Goal: Task Accomplishment & Management: Complete application form

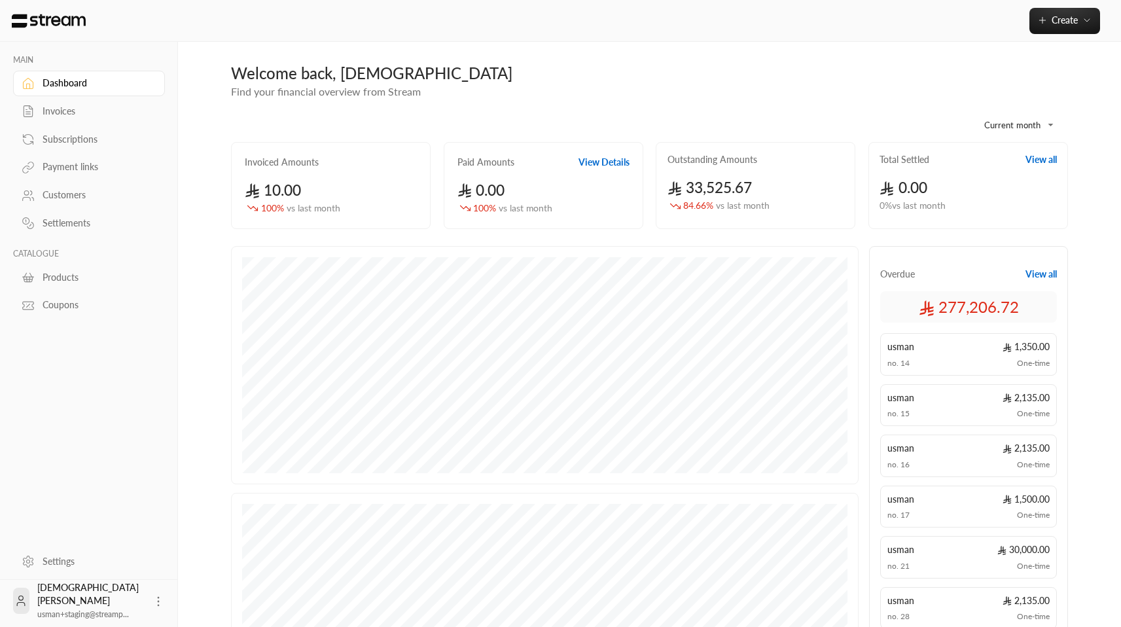
click at [109, 117] on div "Invoices" at bounding box center [96, 111] width 106 height 13
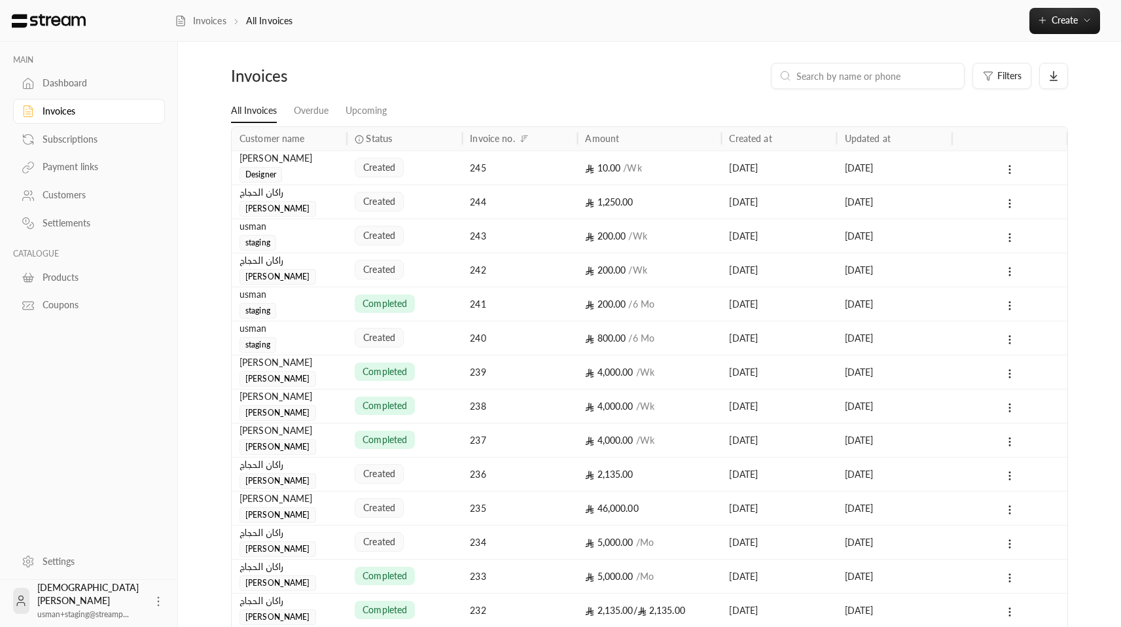
click at [73, 563] on div "Settings" at bounding box center [96, 561] width 106 height 13
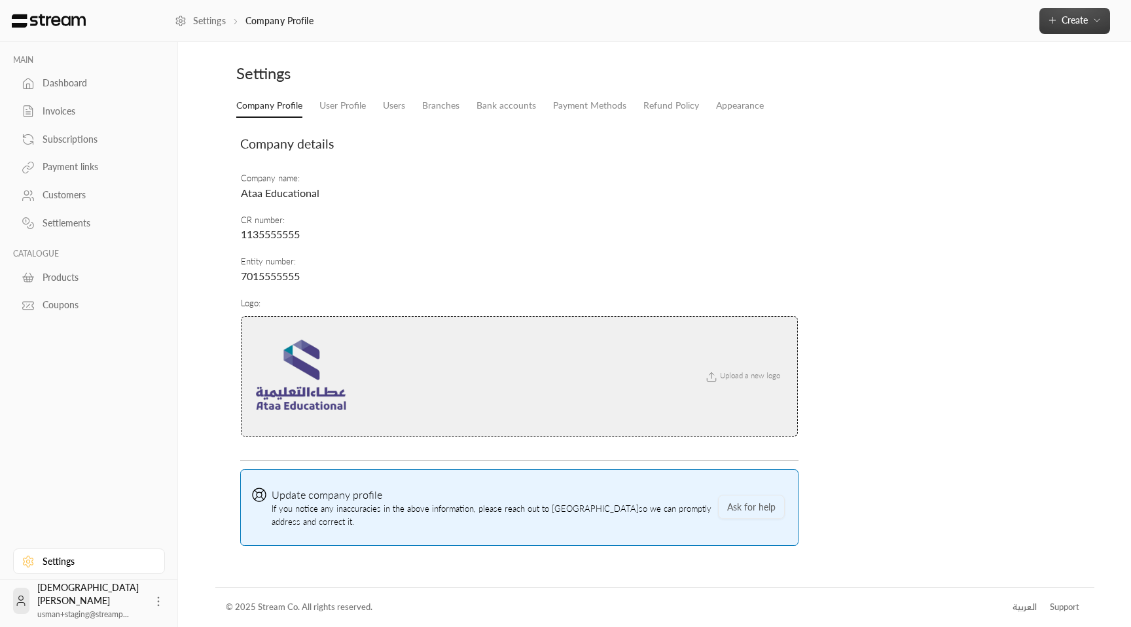
click at [1090, 24] on span "Create" at bounding box center [1074, 19] width 55 height 11
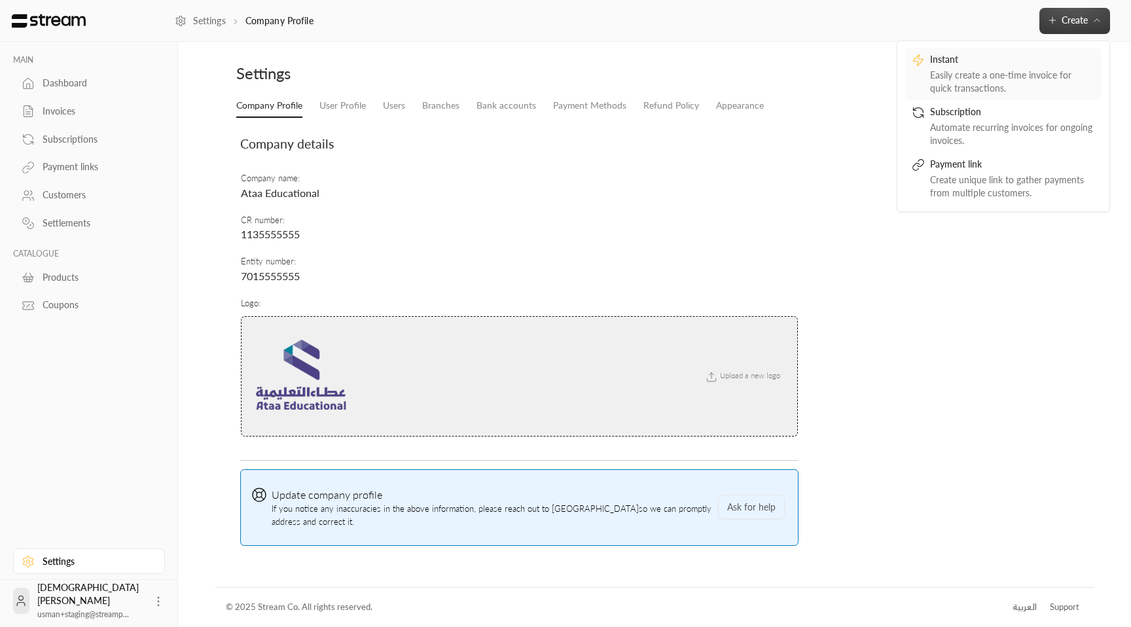
click at [1024, 66] on div "Instant" at bounding box center [1012, 61] width 165 height 16
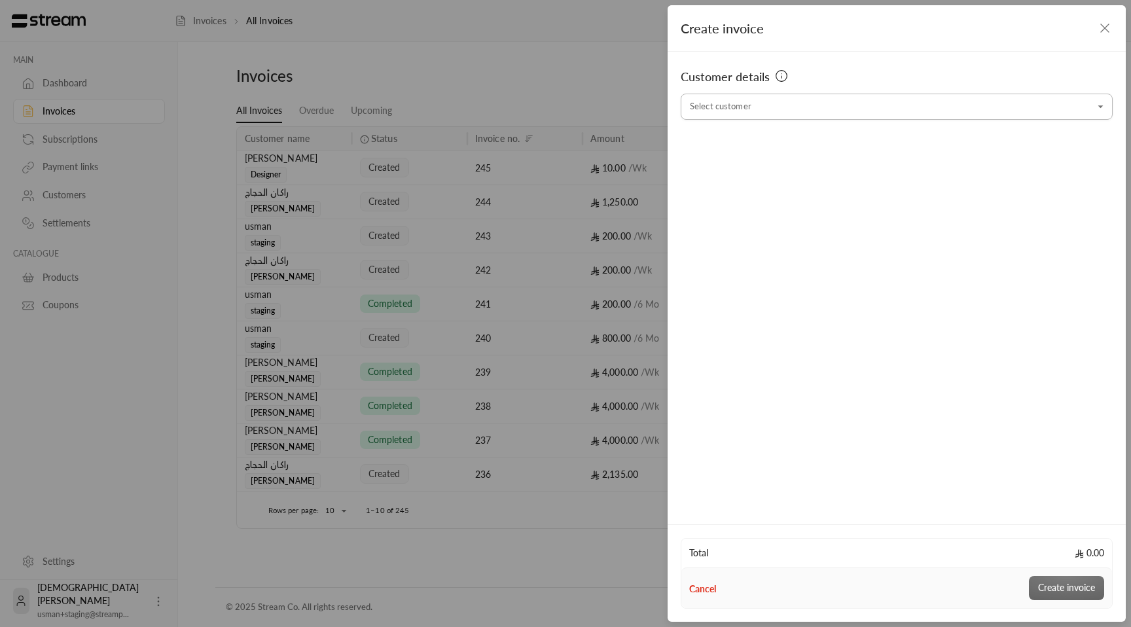
click at [815, 112] on input "Select customer" at bounding box center [896, 107] width 432 height 23
click at [779, 182] on div "usman staging [PHONE_NUMBER]" at bounding box center [896, 176] width 400 height 14
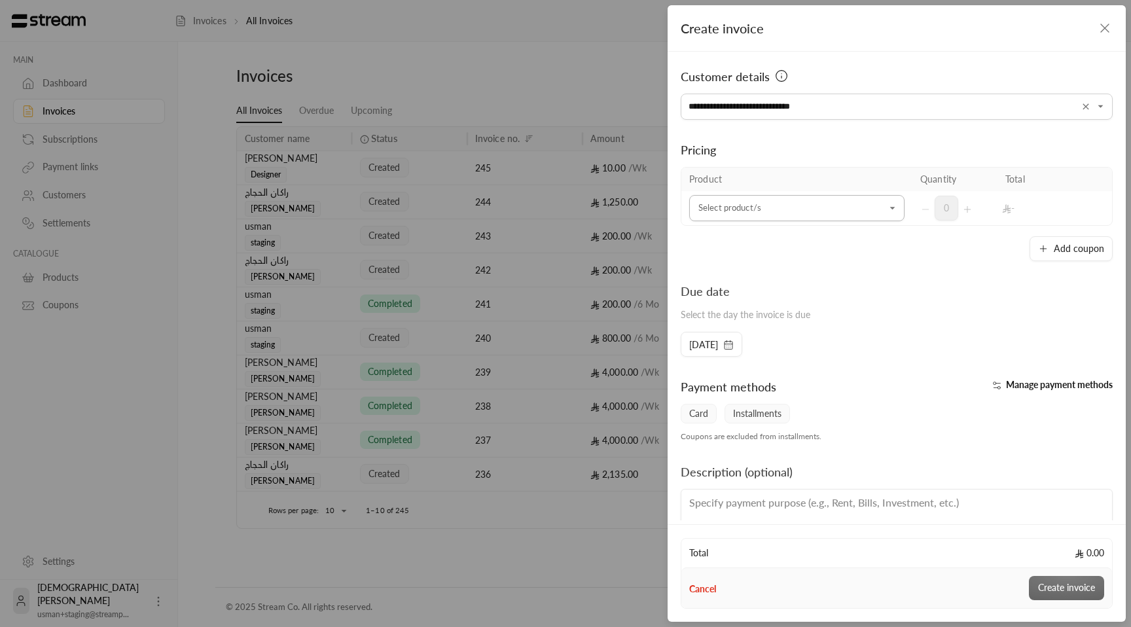
type input "**********"
click at [841, 200] on input "Select customer" at bounding box center [796, 208] width 215 height 23
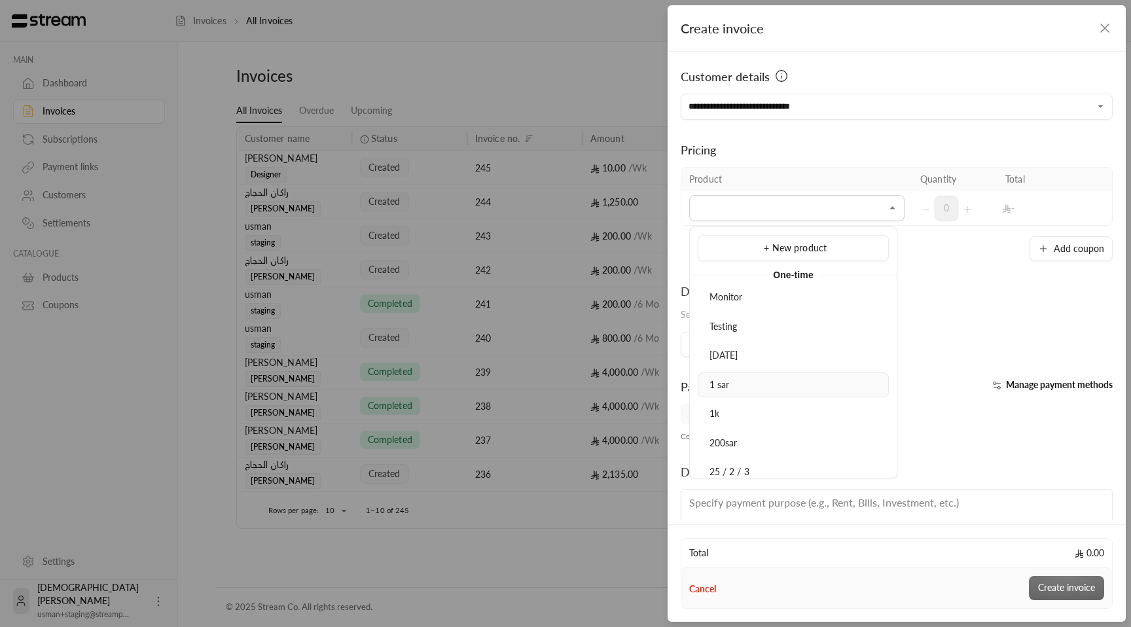
click at [760, 391] on li "1 sar" at bounding box center [792, 385] width 191 height 26
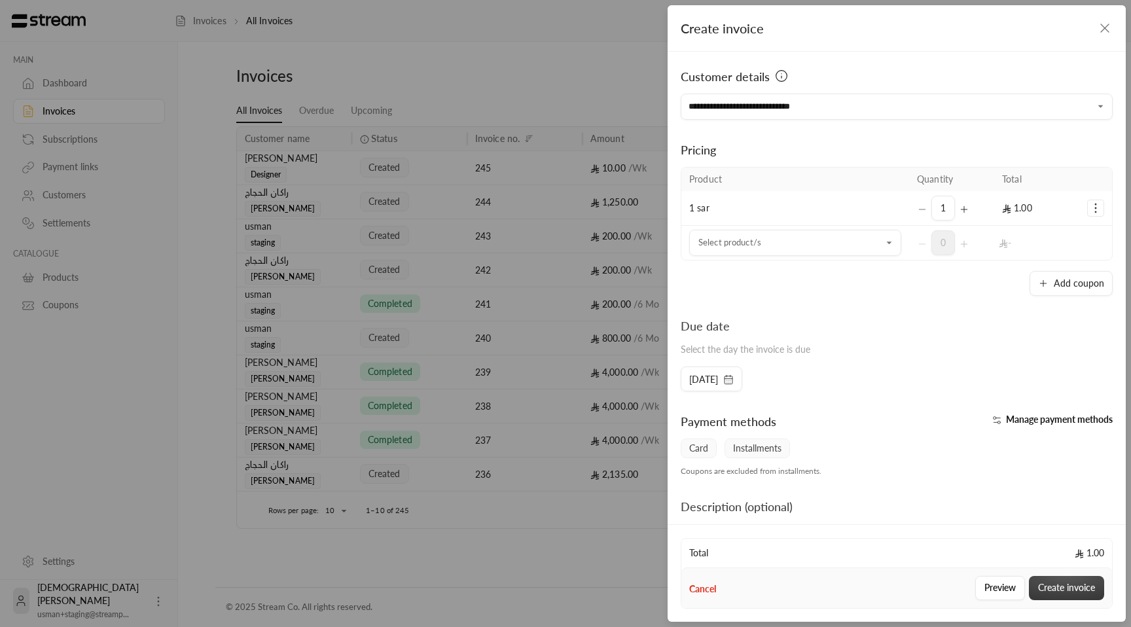
click at [1041, 580] on button "Create invoice" at bounding box center [1066, 588] width 75 height 24
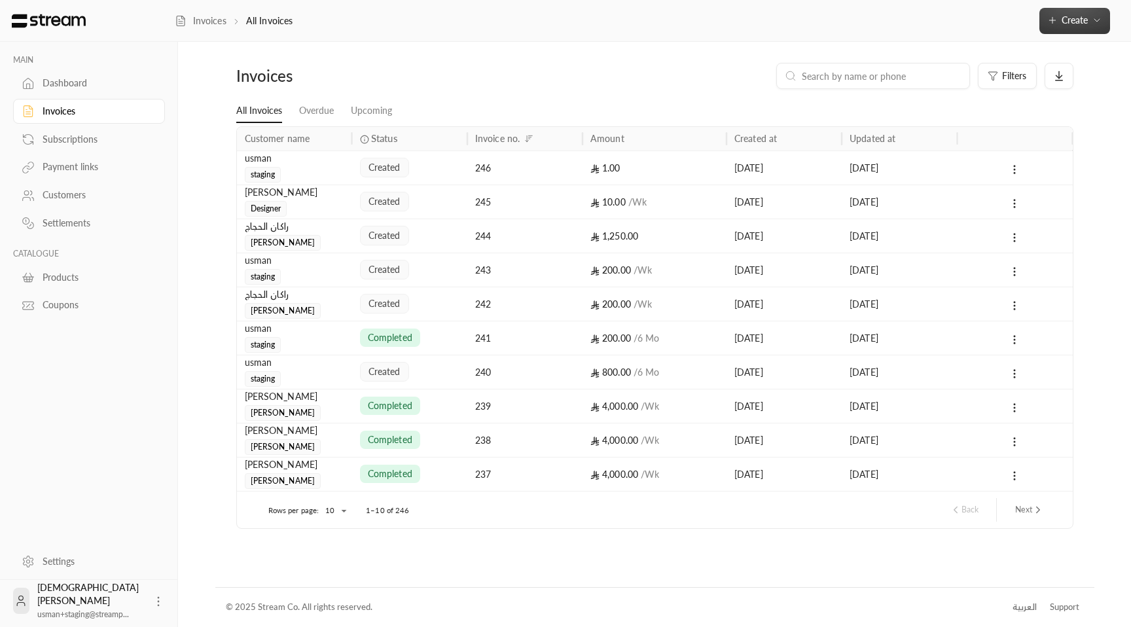
click at [1077, 22] on span "Create" at bounding box center [1074, 19] width 26 height 11
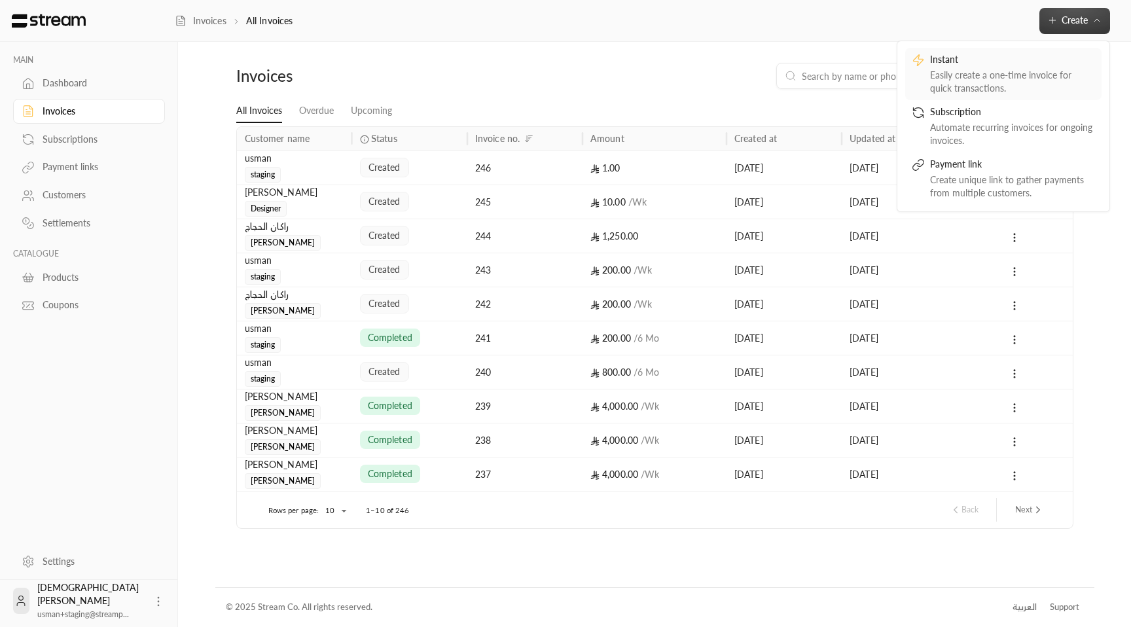
click at [1006, 73] on div "Easily create a one-time invoice for quick transactions." at bounding box center [1012, 82] width 165 height 26
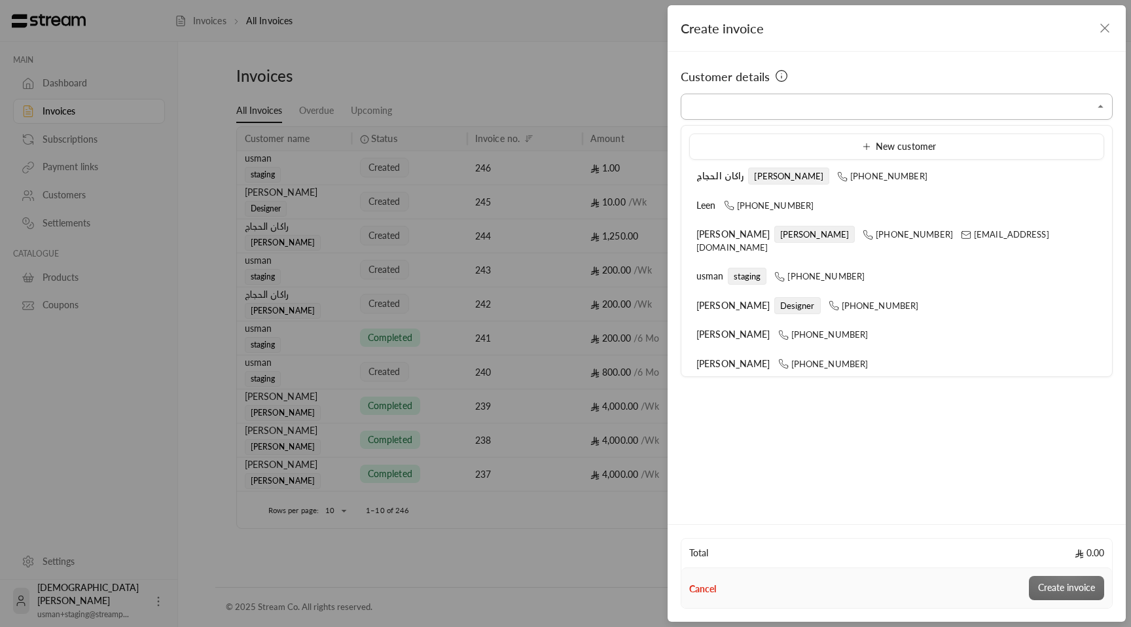
click at [790, 107] on input "Select customer" at bounding box center [896, 107] width 432 height 23
click at [783, 272] on icon at bounding box center [779, 277] width 10 height 10
type input "**********"
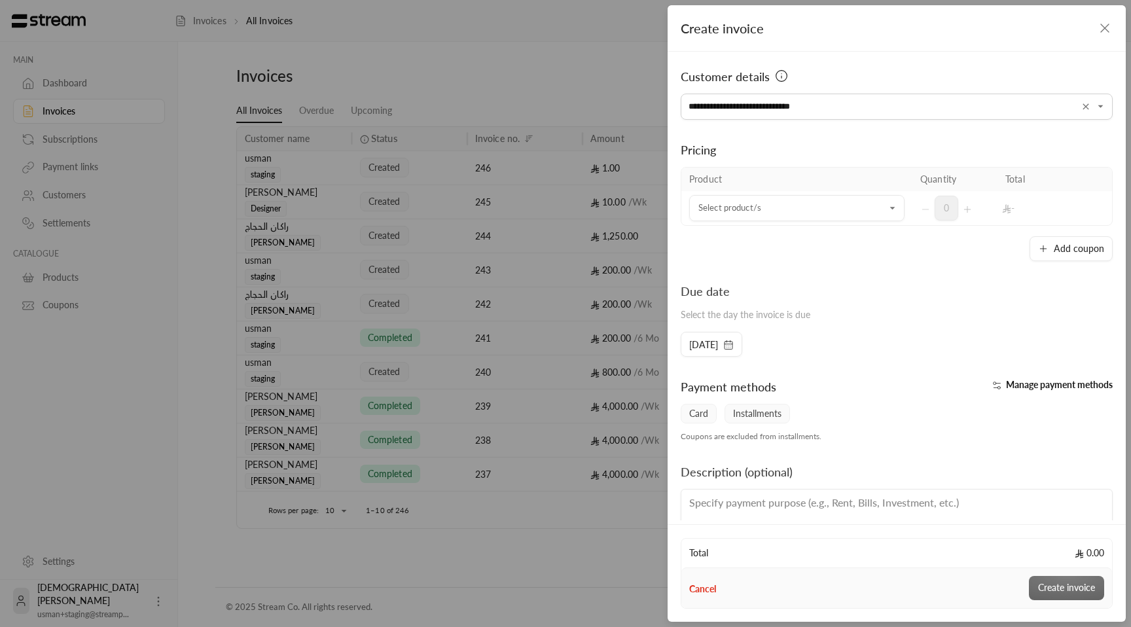
click at [818, 191] on td "Select product/s Select product/s" at bounding box center [796, 208] width 231 height 34
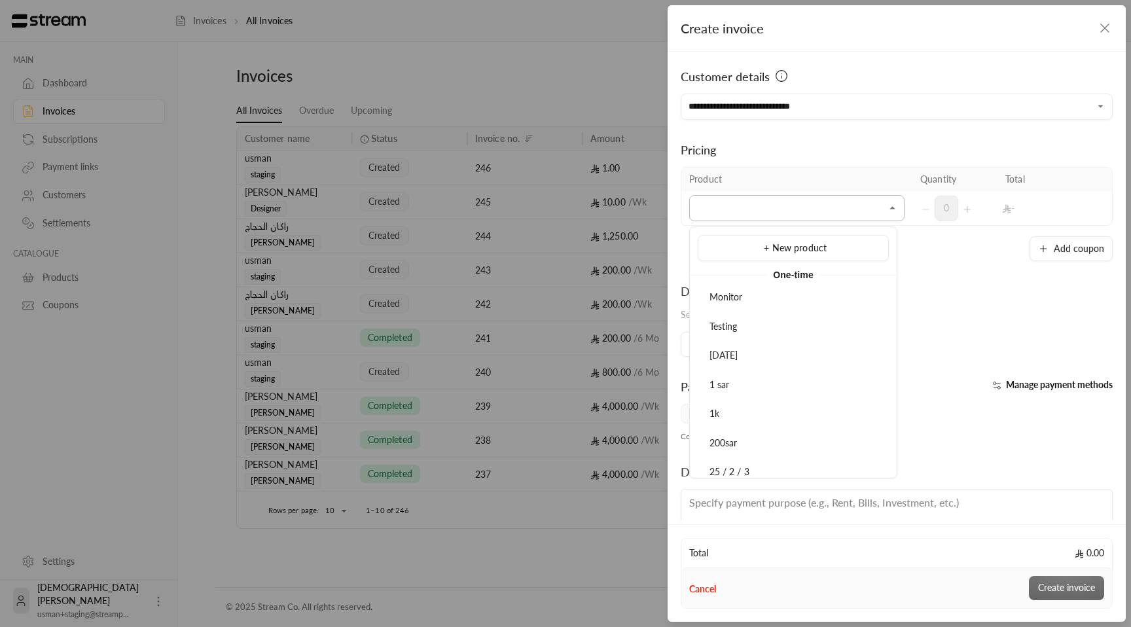
click at [813, 205] on input "Select customer" at bounding box center [796, 208] width 215 height 23
click at [781, 389] on div "1 sar" at bounding box center [793, 385] width 177 height 14
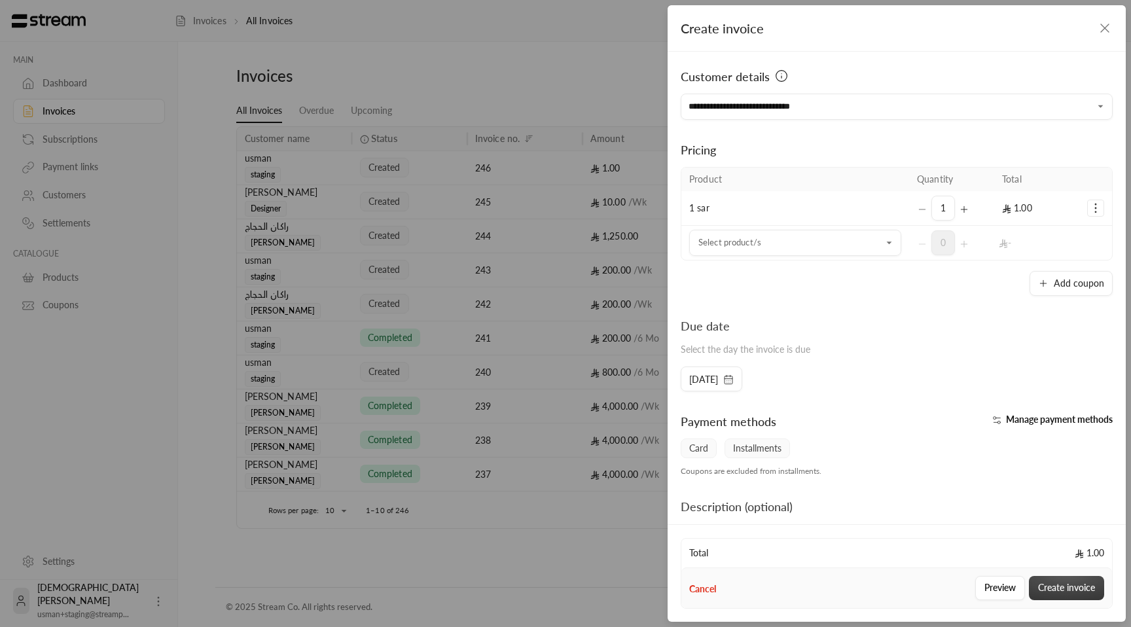
click at [1061, 591] on button "Create invoice" at bounding box center [1066, 588] width 75 height 24
